Goal: Register for event/course

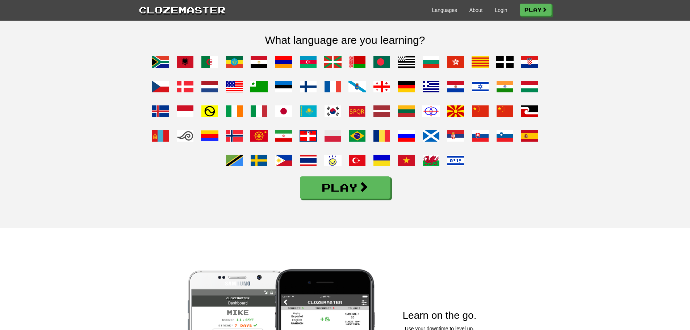
scroll to position [580, 0]
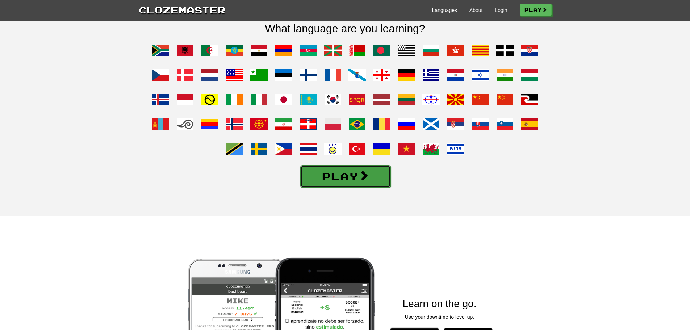
click at [324, 188] on link "Play" at bounding box center [345, 176] width 91 height 22
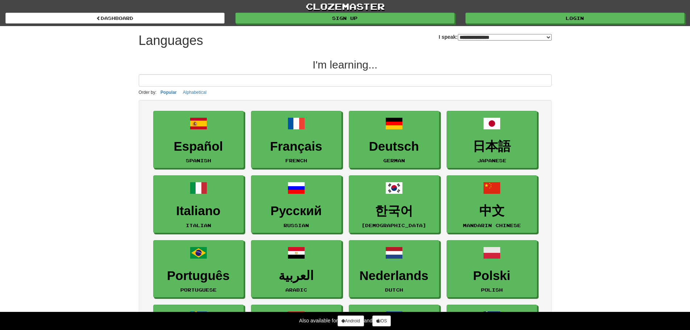
select select "*******"
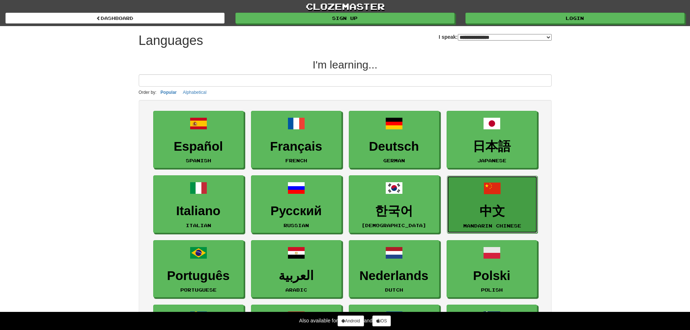
click at [495, 207] on h3 "中文" at bounding box center [492, 211] width 83 height 14
